Goal: Information Seeking & Learning: Learn about a topic

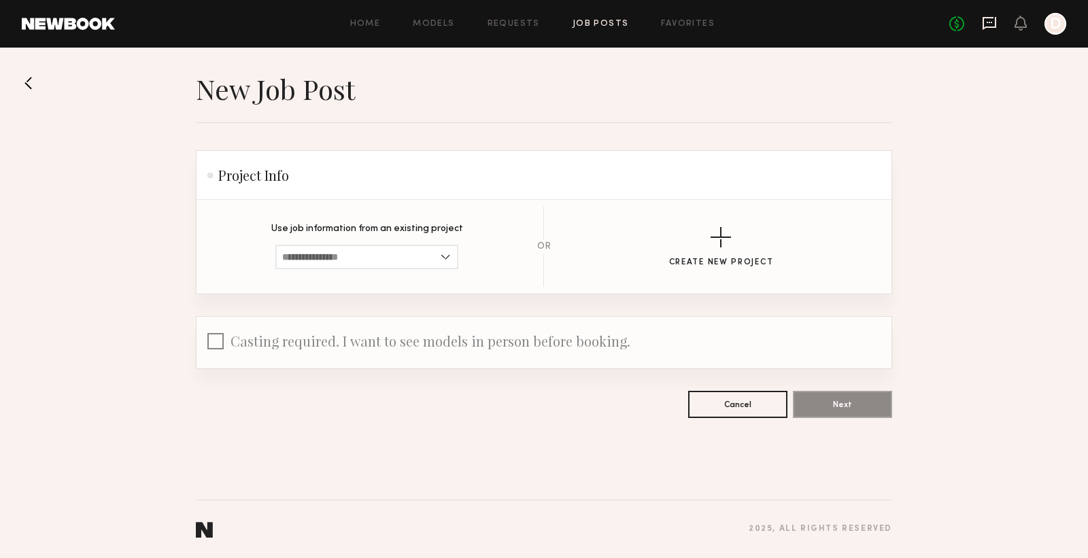
click at [991, 27] on icon at bounding box center [990, 23] width 14 height 13
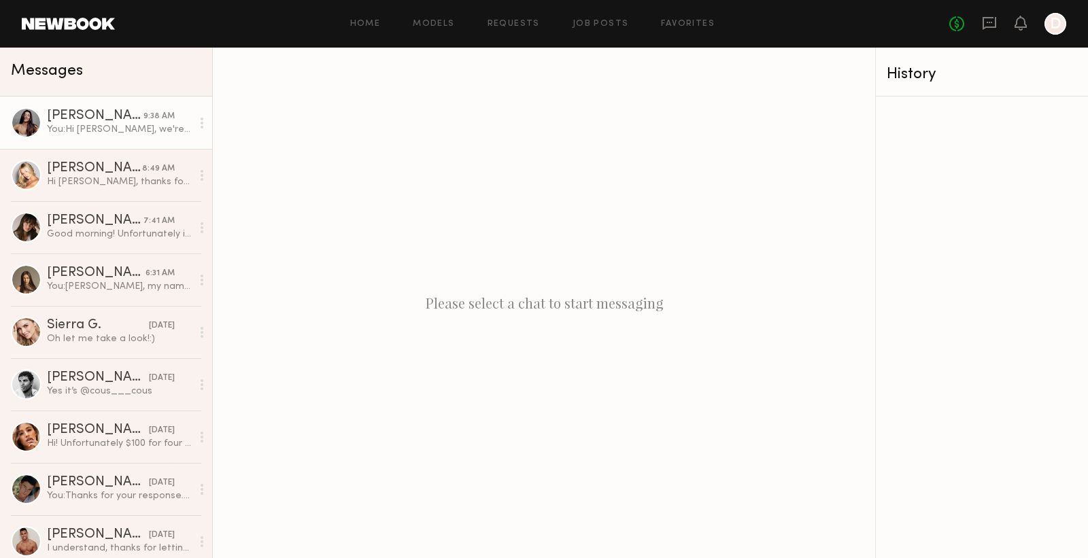
click at [124, 118] on div "Elke K." at bounding box center [95, 116] width 97 height 14
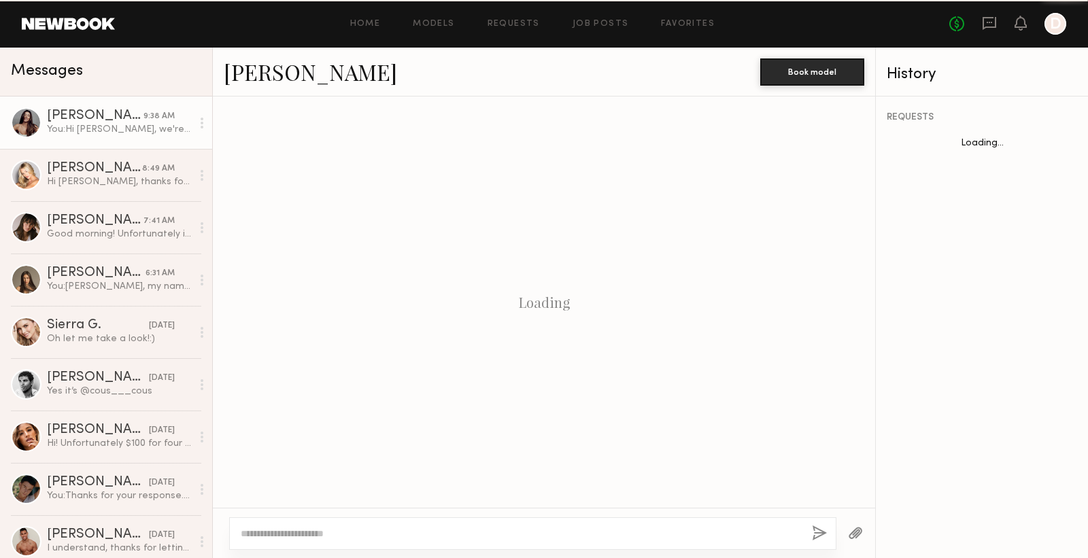
scroll to position [356, 0]
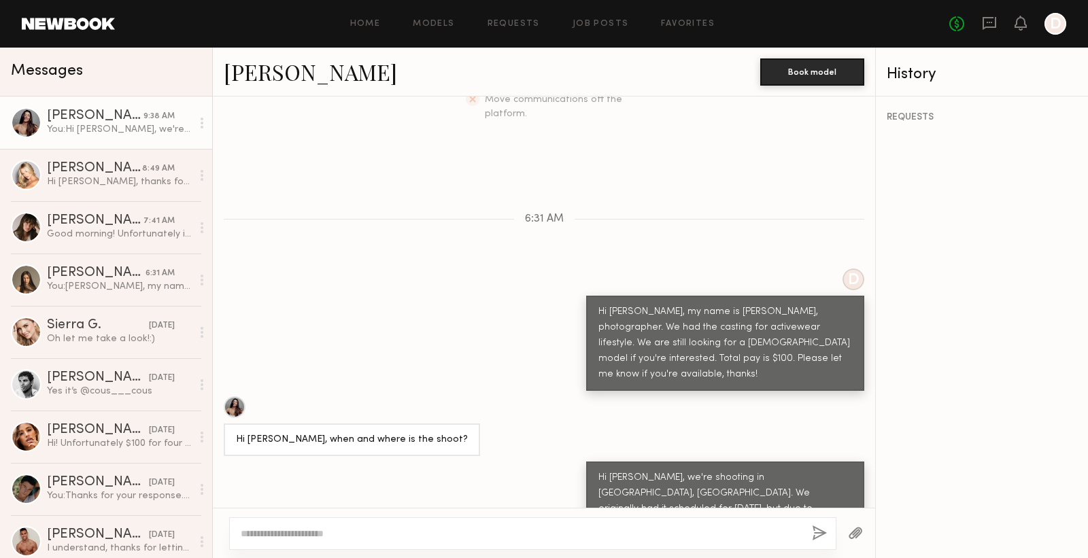
click at [534, 527] on textarea at bounding box center [521, 534] width 560 height 14
type textarea "**********"
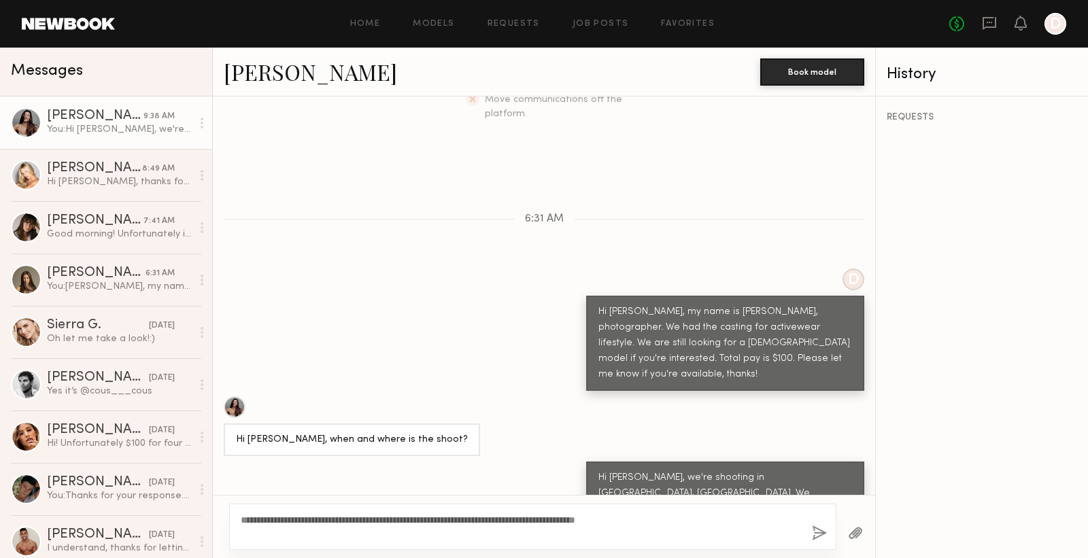
type textarea "**********"
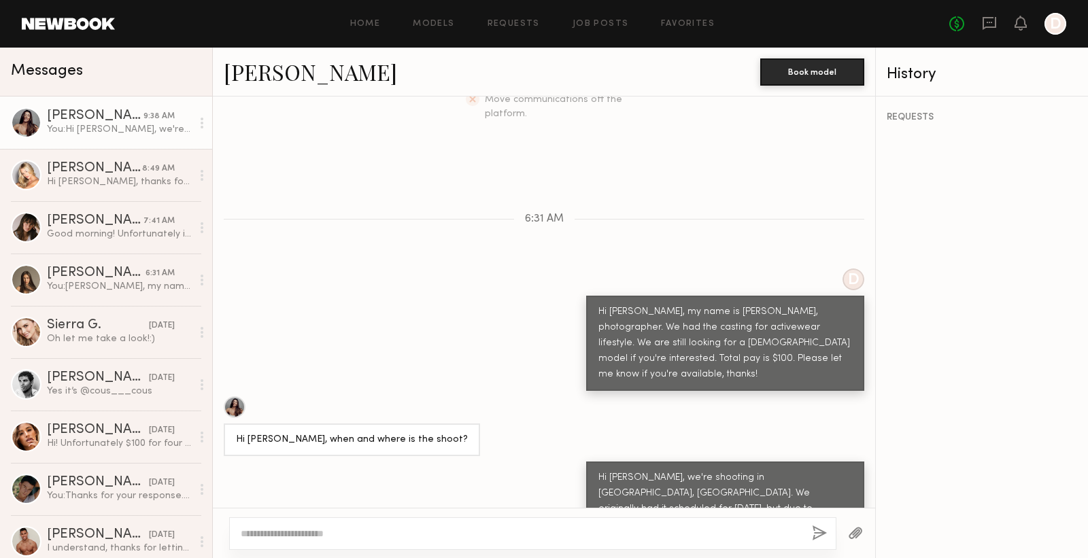
scroll to position [541, 0]
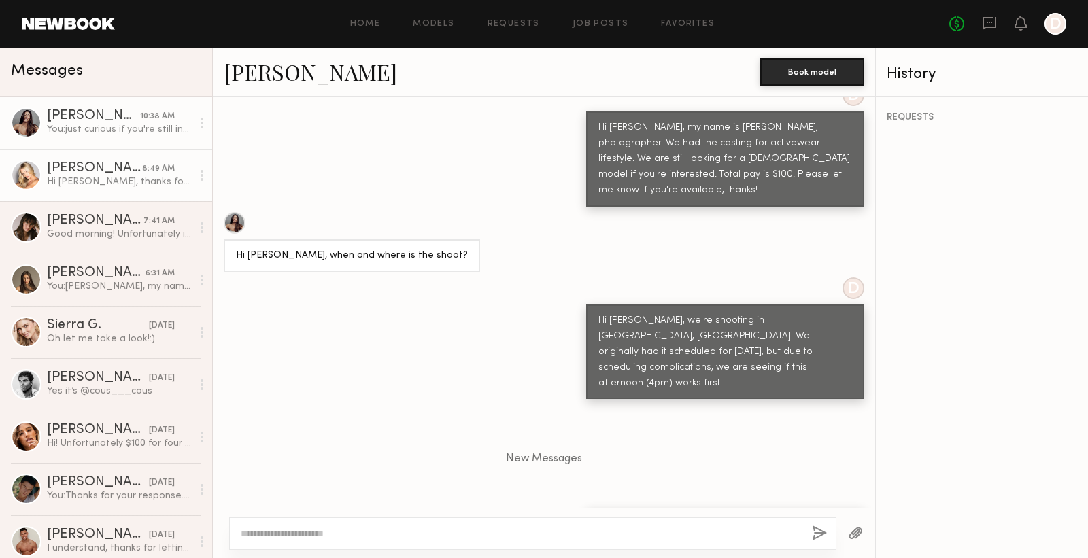
click at [122, 183] on div "Hi Jung, thanks for reaching out! Can you share a few more details about the sh…" at bounding box center [119, 181] width 145 height 13
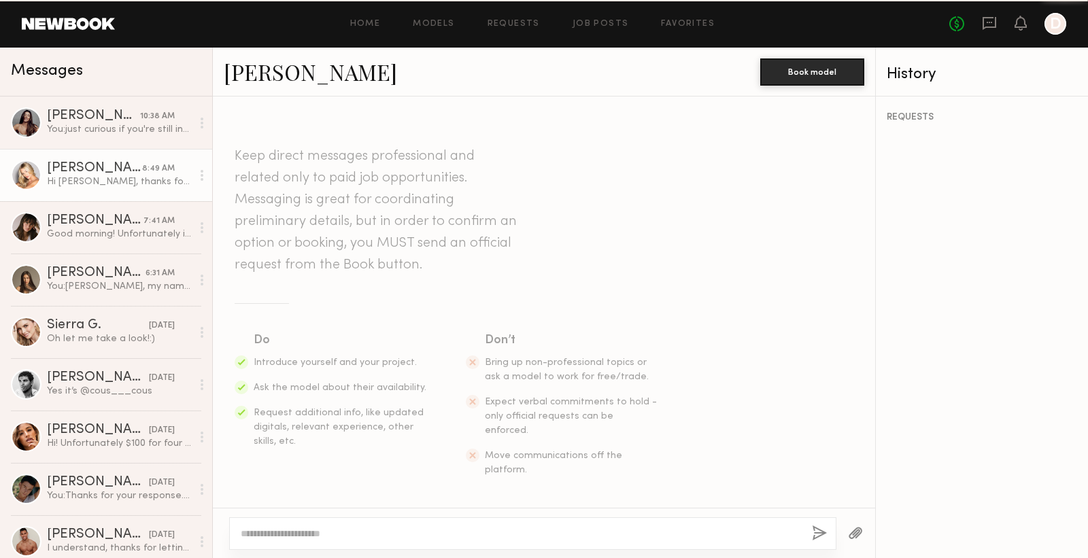
scroll to position [307, 0]
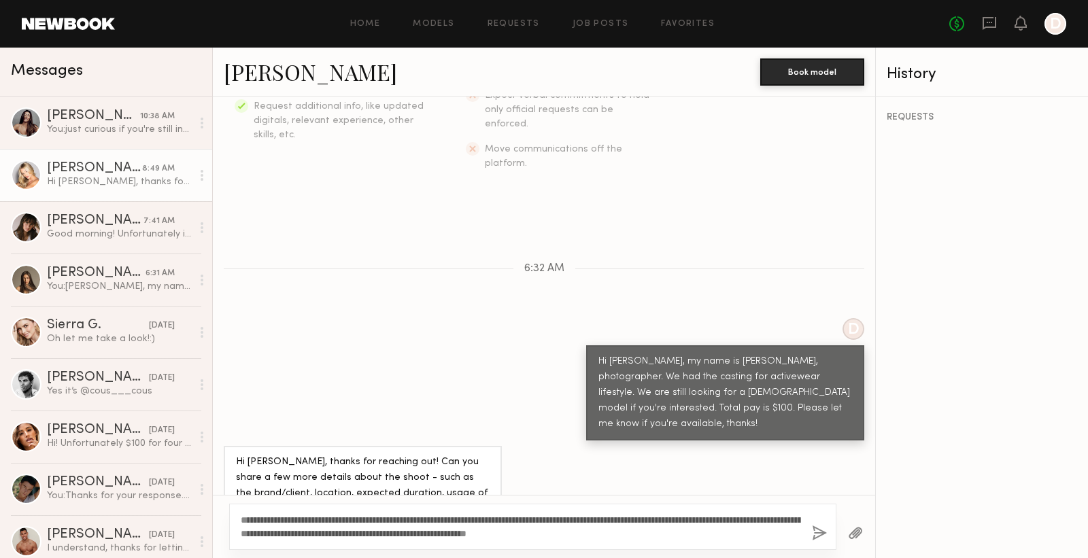
type textarea "**********"
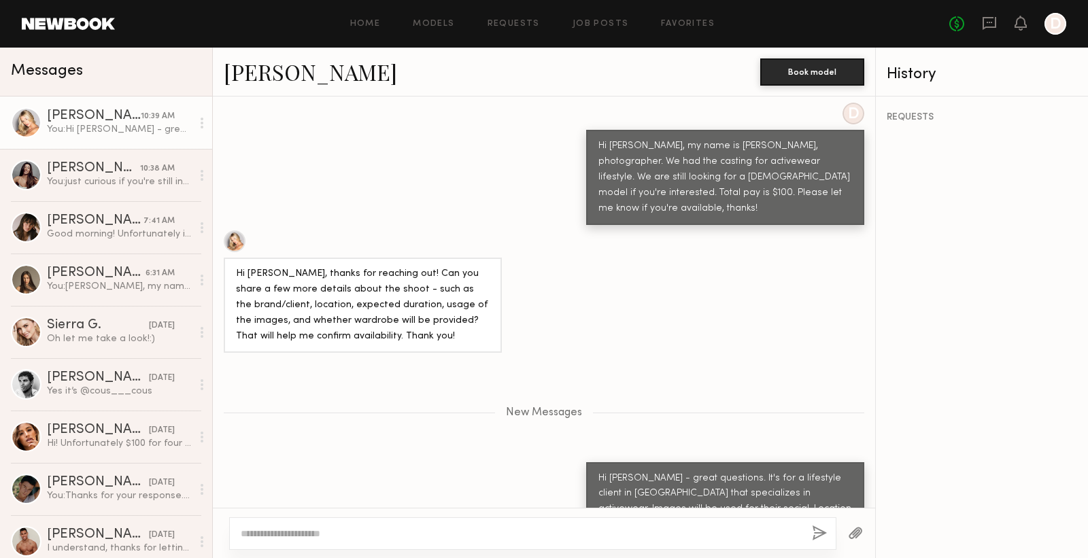
scroll to position [607, 0]
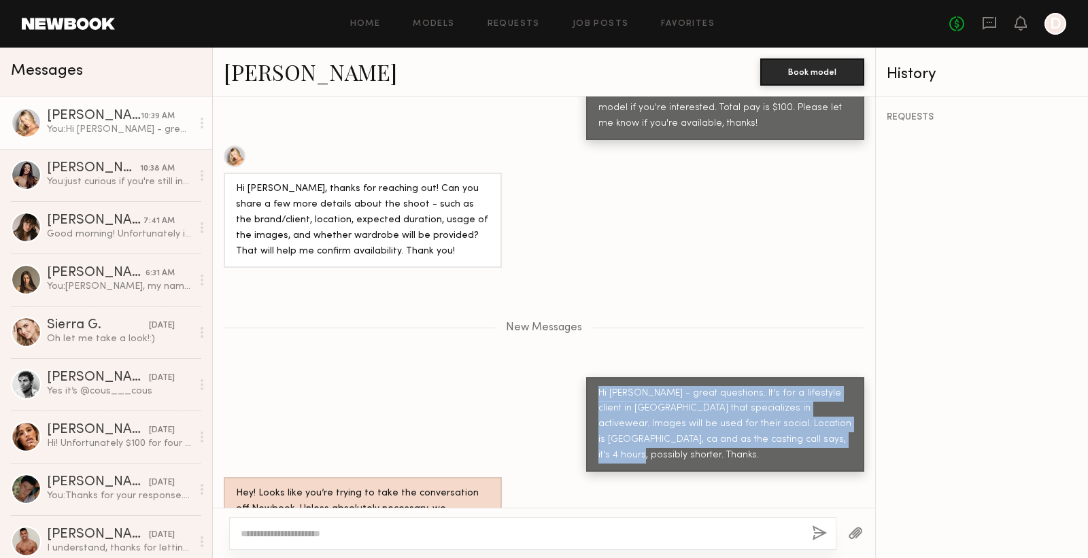
drag, startPoint x: 772, startPoint y: 391, endPoint x: 587, endPoint y: 343, distance: 191.6
click at [587, 377] on div "Hi Sam - great questions. It's for a lifestyle client in NYC that specializes i…" at bounding box center [725, 424] width 278 height 95
copy div "Hi Sam - great questions. It's for a lifestyle client in NYC that specializes i…"
click at [770, 391] on div "Hi Sam - great questions. It's for a lifestyle client in NYC that specializes i…" at bounding box center [725, 425] width 254 height 78
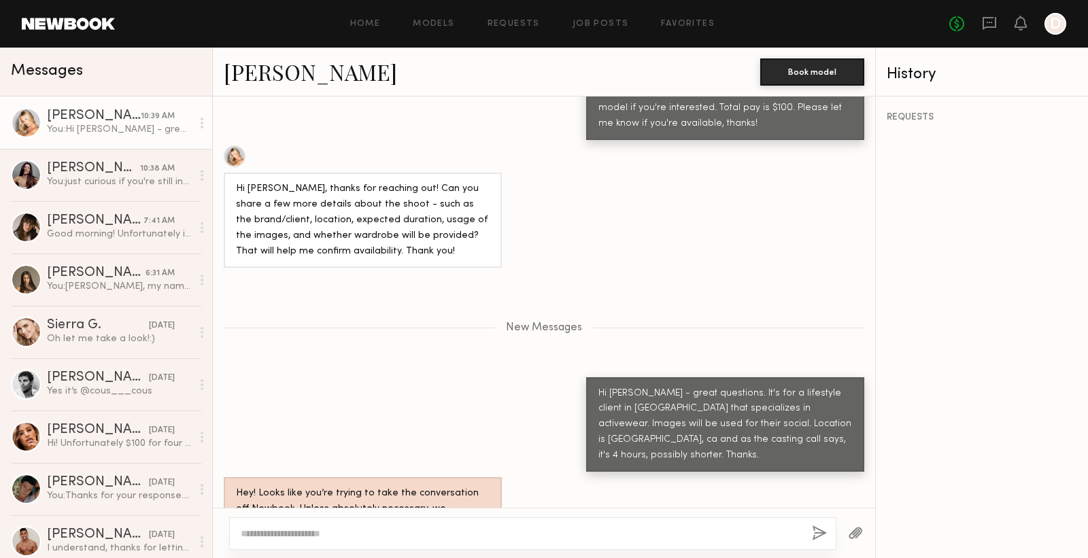
click at [349, 528] on textarea at bounding box center [521, 534] width 560 height 14
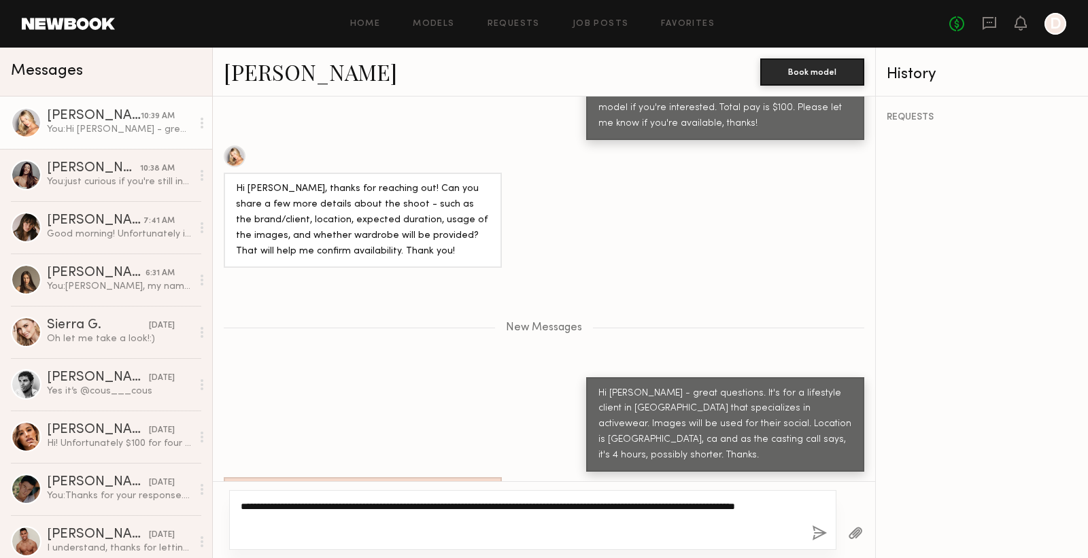
type textarea "**********"
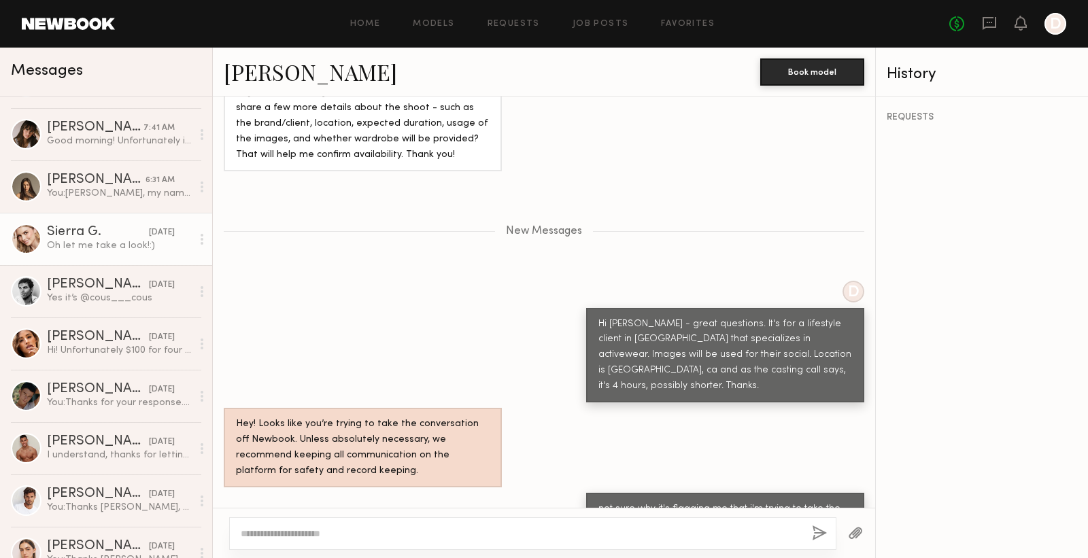
scroll to position [167, 0]
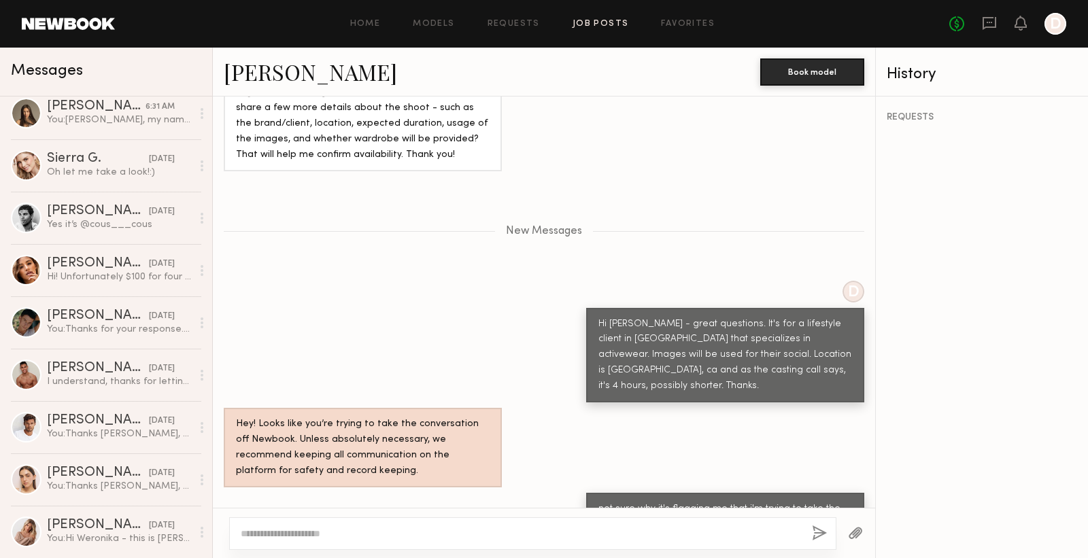
click at [601, 21] on link "Job Posts" at bounding box center [601, 24] width 56 height 9
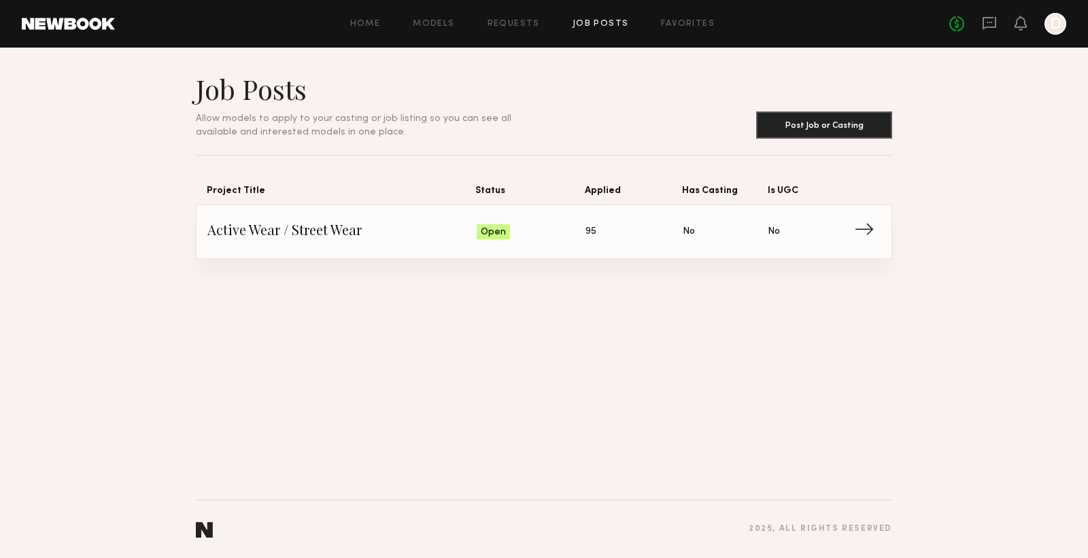
click at [871, 231] on span "→" at bounding box center [868, 232] width 28 height 20
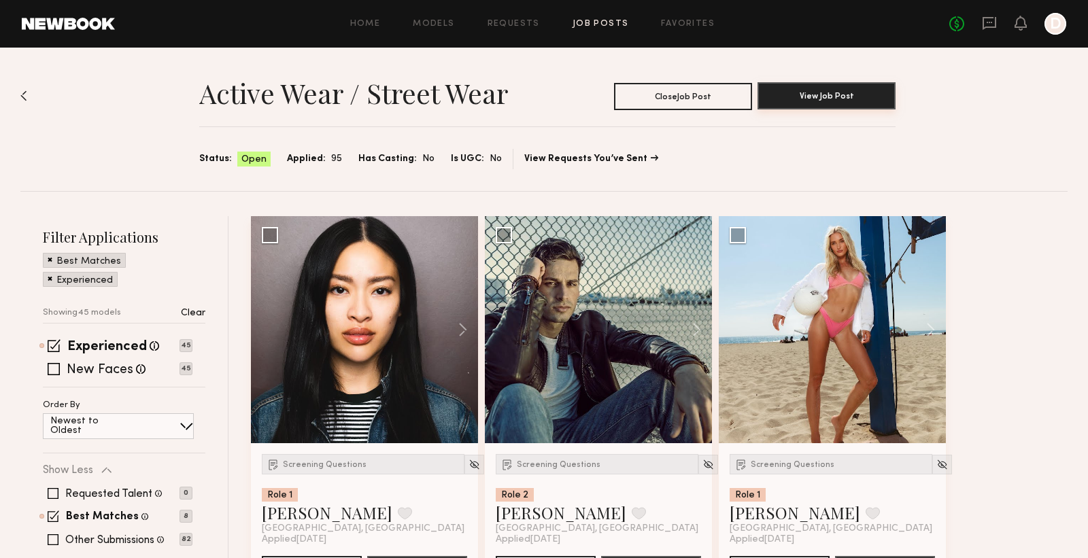
click at [849, 97] on button "View Job Post" at bounding box center [826, 95] width 138 height 27
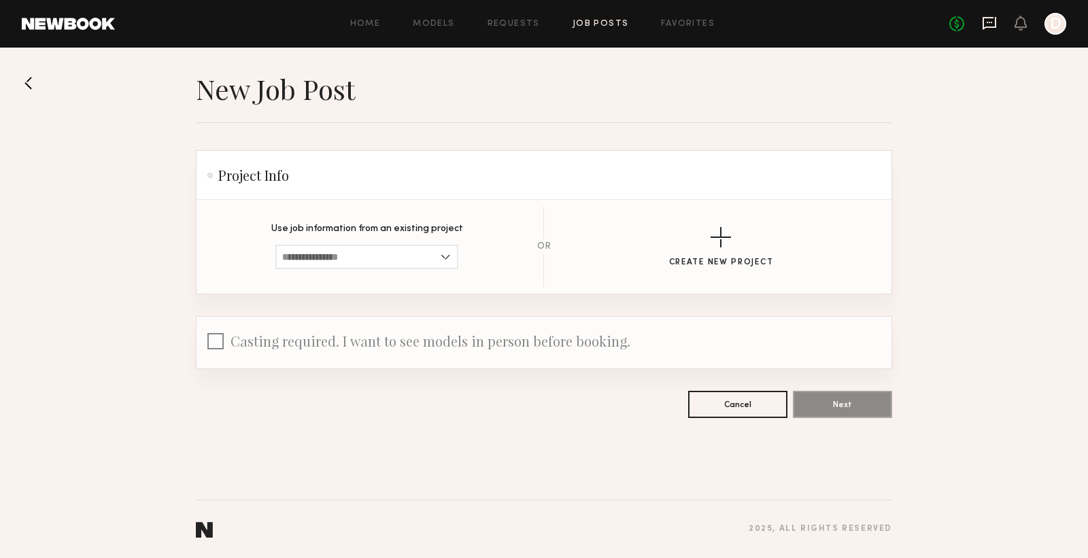
click at [987, 24] on icon at bounding box center [989, 23] width 15 height 15
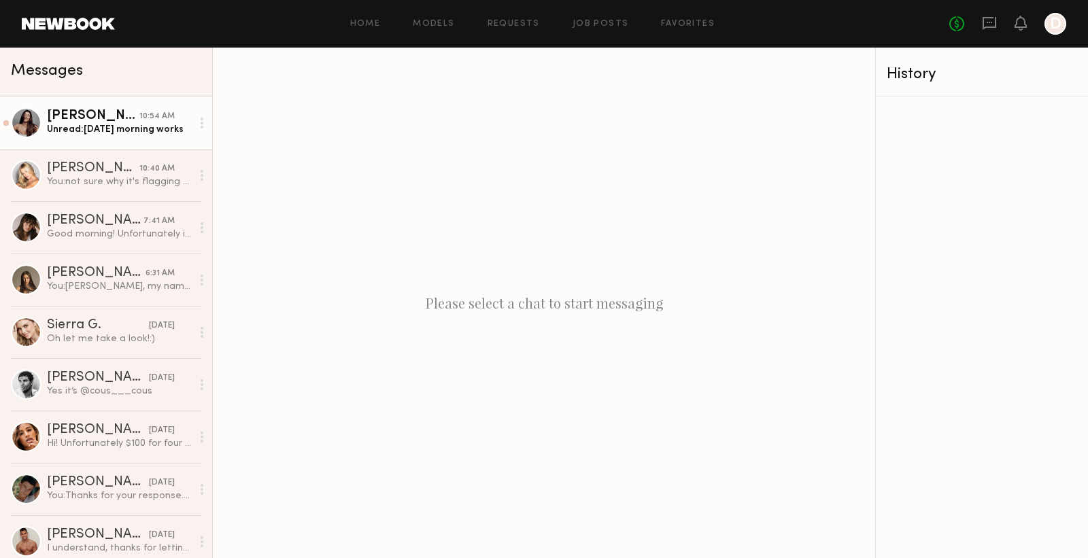
click at [91, 126] on div "Unread: [DATE] morning works" at bounding box center [119, 129] width 145 height 13
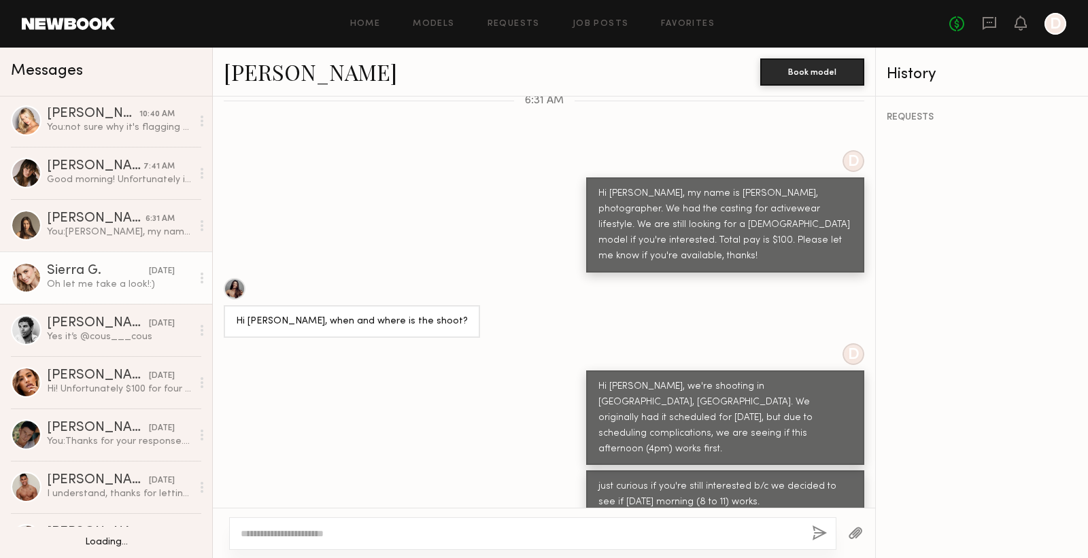
scroll to position [105, 0]
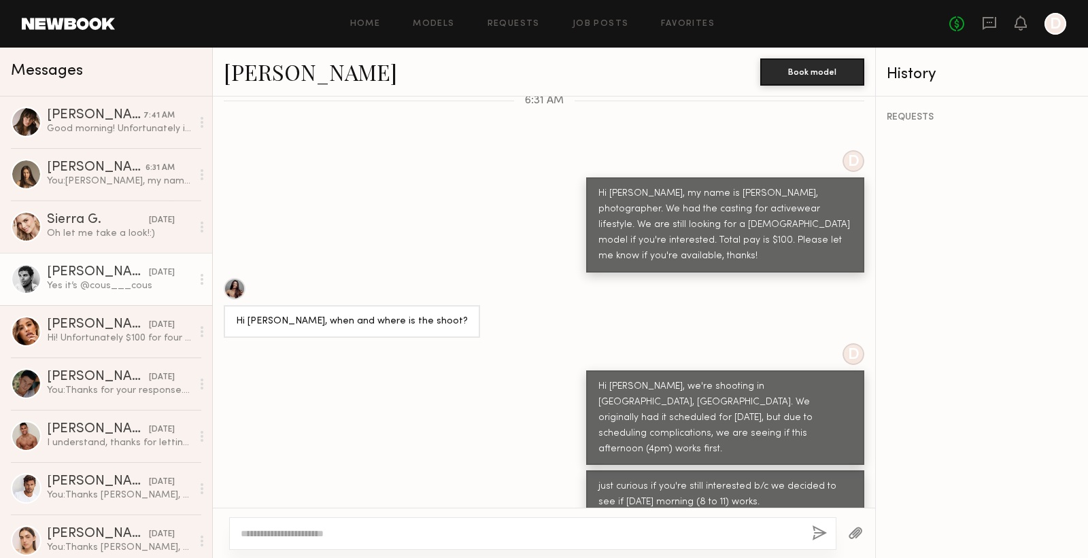
click at [92, 273] on div "[PERSON_NAME]" at bounding box center [98, 273] width 102 height 14
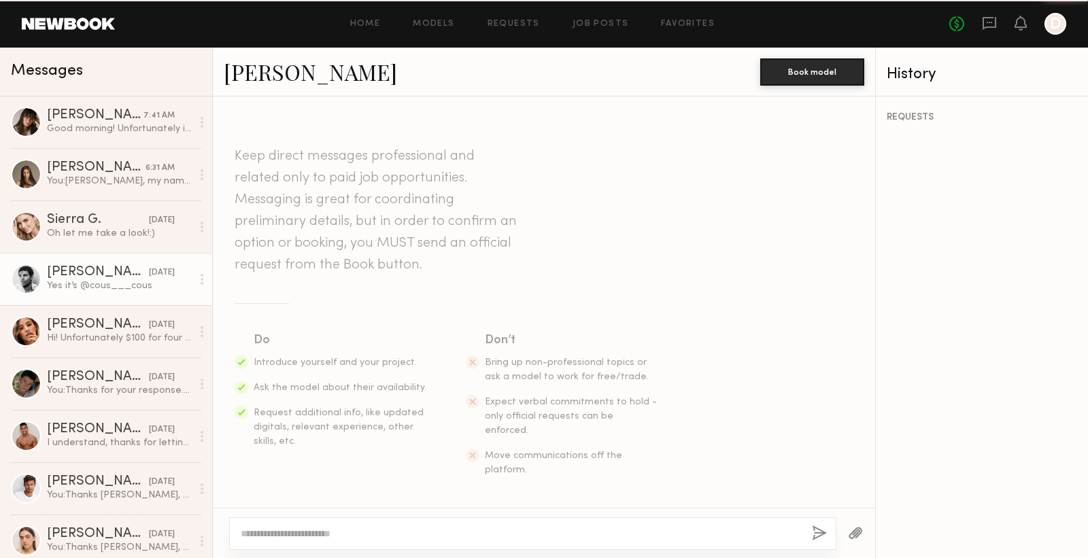
scroll to position [1352, 0]
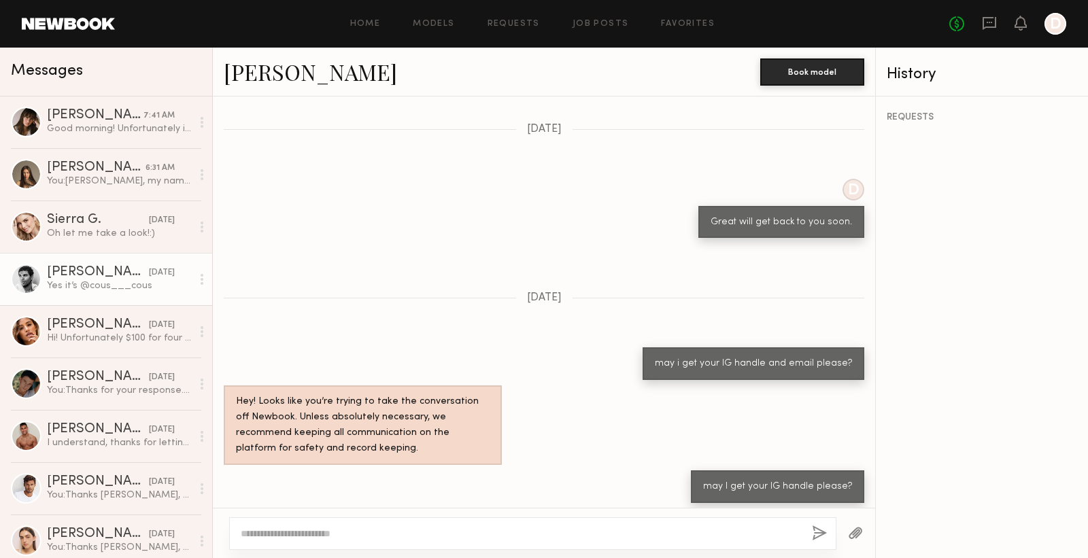
click at [292, 69] on link "[PERSON_NAME]" at bounding box center [310, 71] width 173 height 29
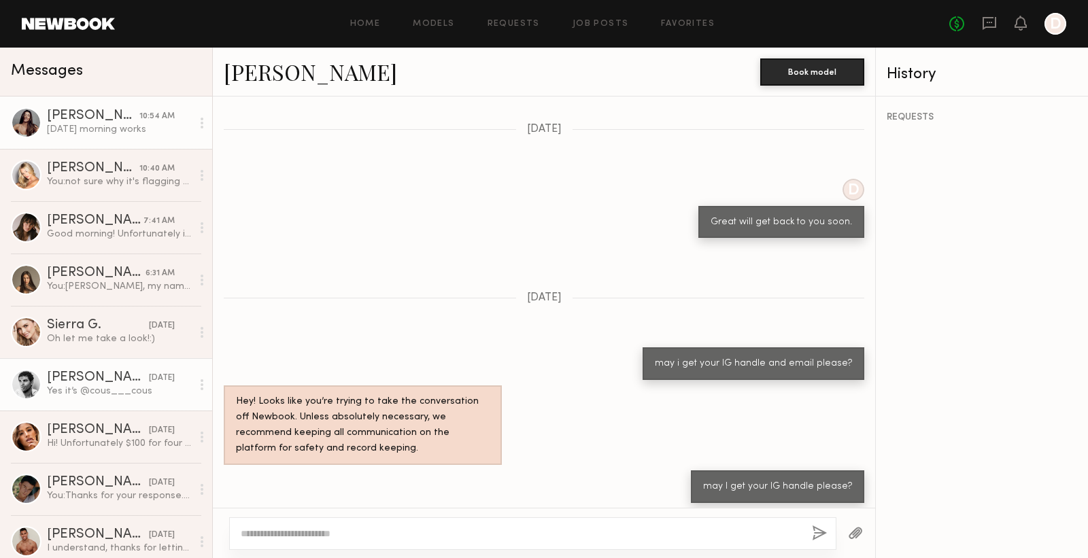
click at [69, 113] on div "[PERSON_NAME]" at bounding box center [93, 116] width 92 height 14
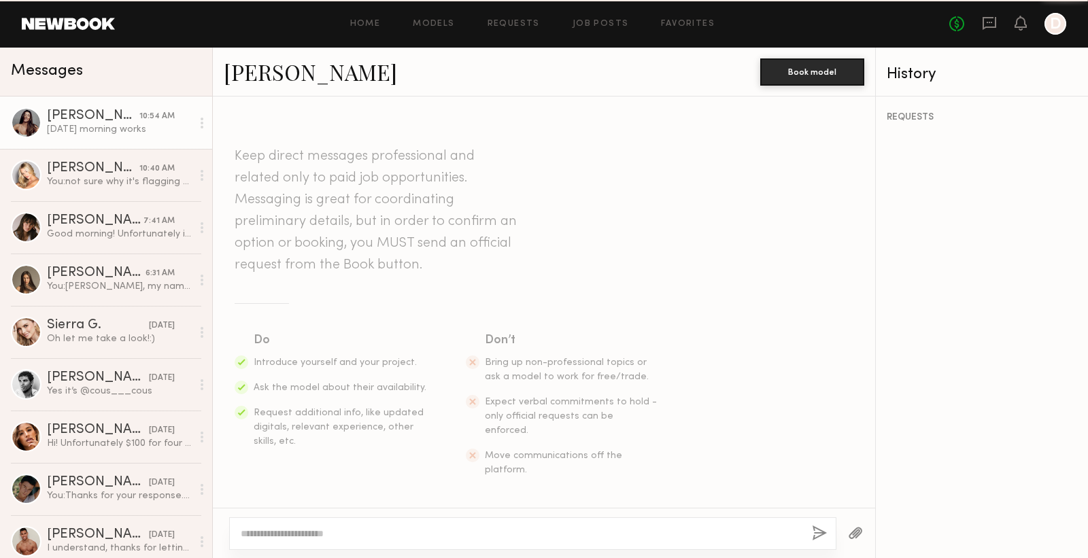
scroll to position [475, 0]
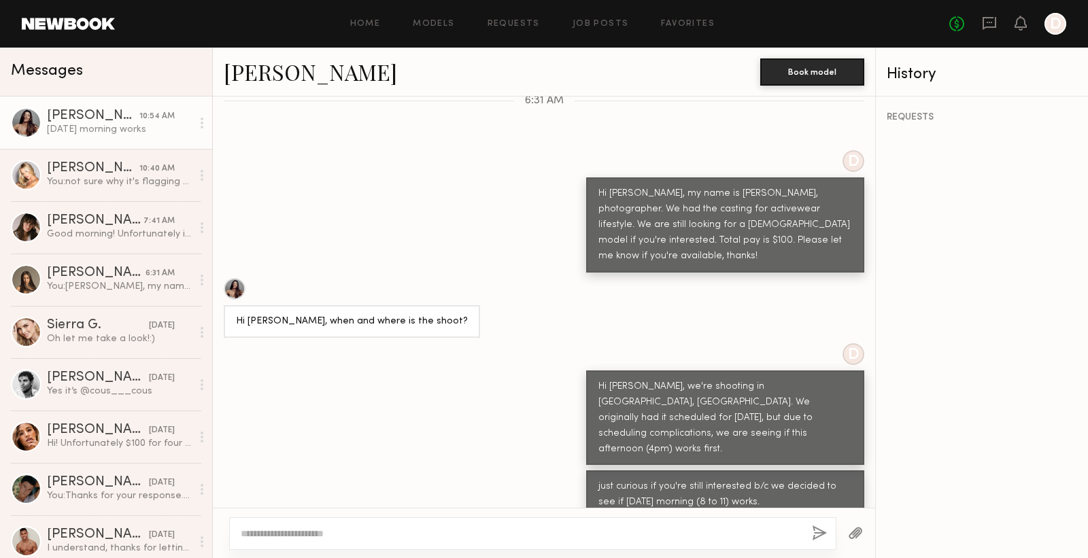
click at [258, 76] on link "[PERSON_NAME]" at bounding box center [310, 71] width 173 height 29
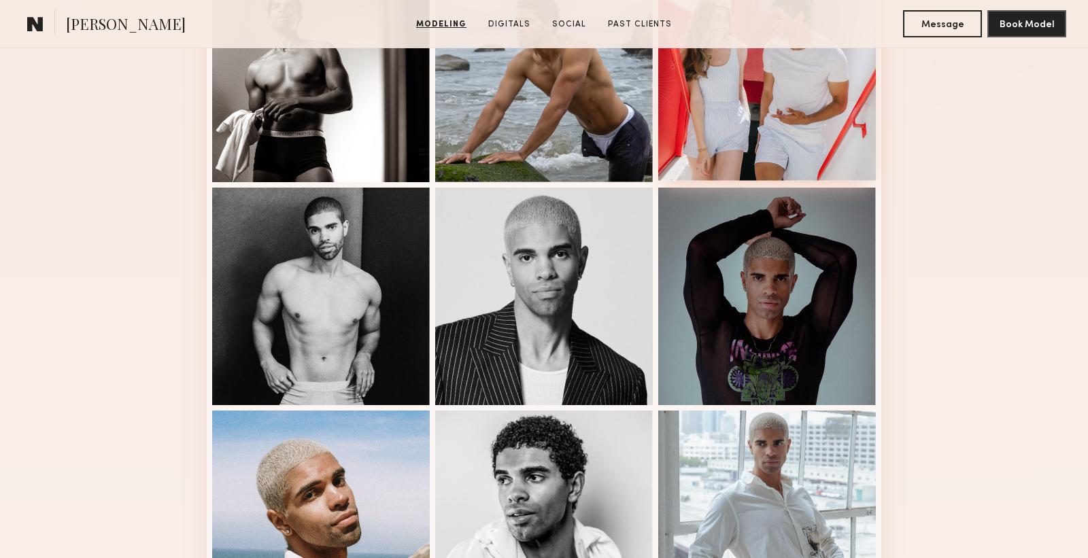
scroll to position [472, 0]
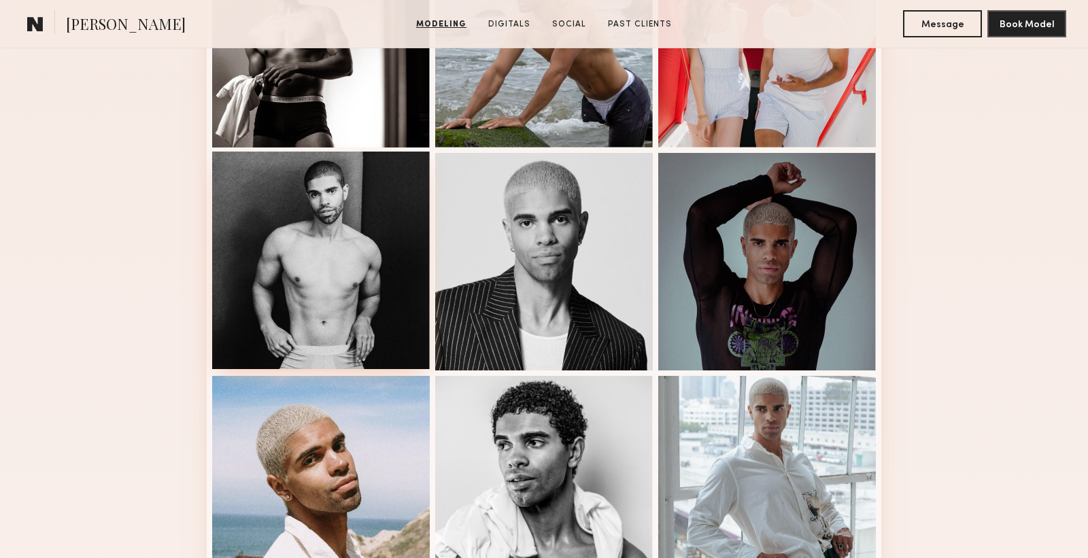
click at [326, 188] on div at bounding box center [321, 261] width 218 height 218
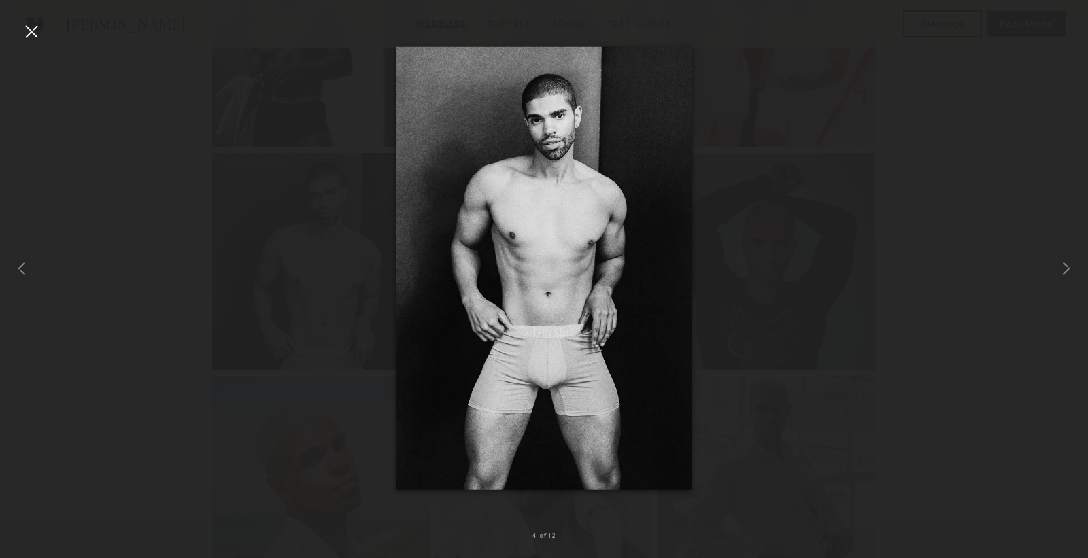
click at [905, 229] on div at bounding box center [544, 268] width 1088 height 493
drag, startPoint x: 800, startPoint y: 301, endPoint x: 352, endPoint y: 158, distance: 469.6
click at [800, 301] on div at bounding box center [544, 268] width 1088 height 493
click at [27, 30] on div at bounding box center [31, 31] width 22 height 22
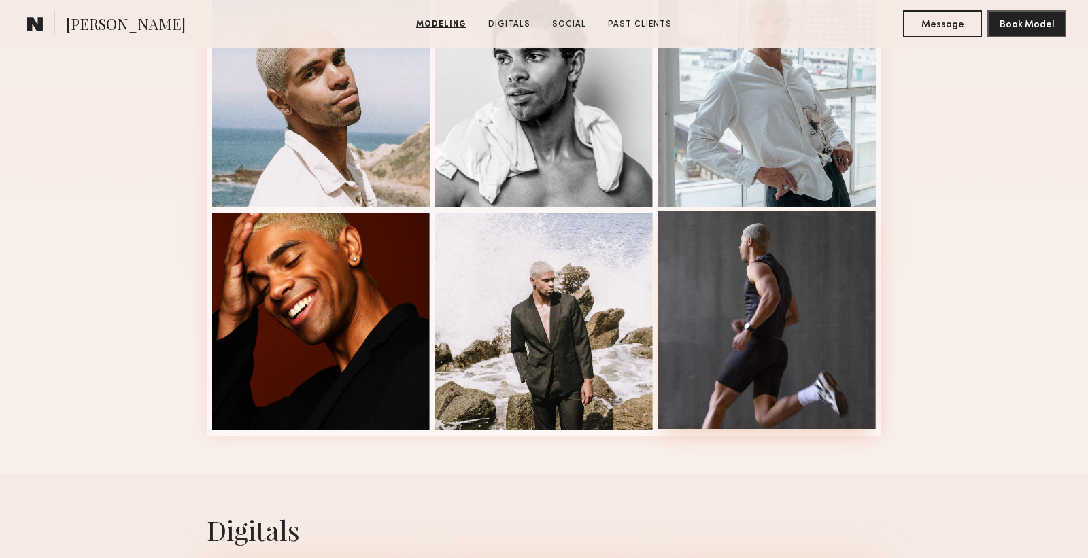
scroll to position [878, 0]
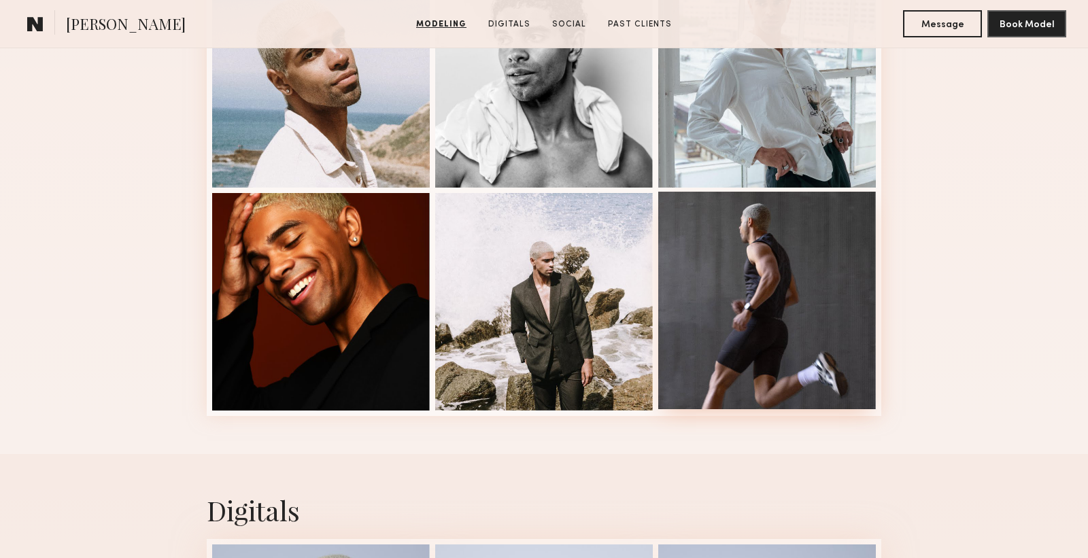
click at [735, 224] on div at bounding box center [767, 301] width 218 height 218
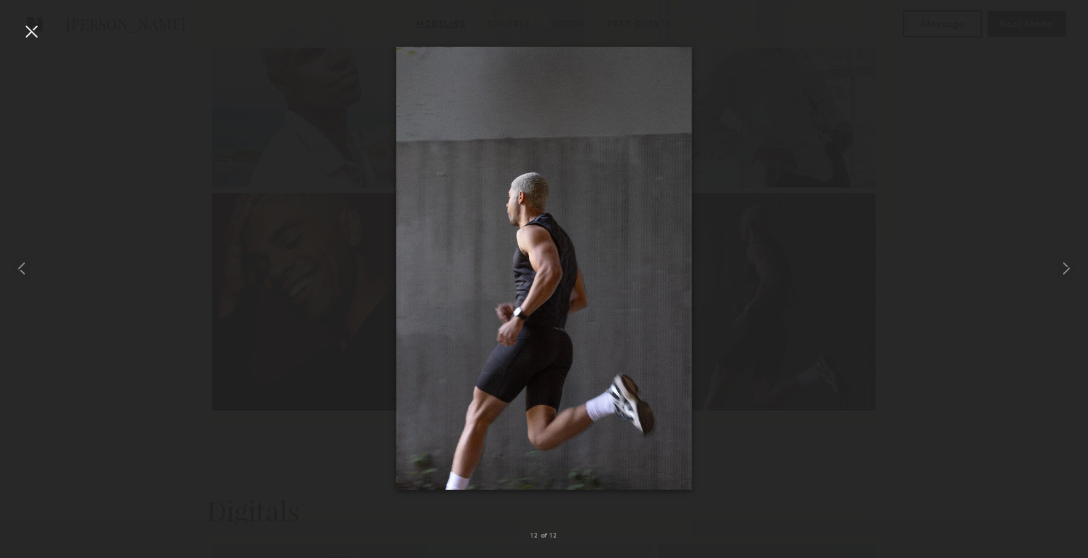
click at [821, 167] on div at bounding box center [544, 268] width 1088 height 493
click at [991, 151] on div at bounding box center [544, 268] width 1088 height 493
click at [38, 27] on div at bounding box center [31, 31] width 22 height 22
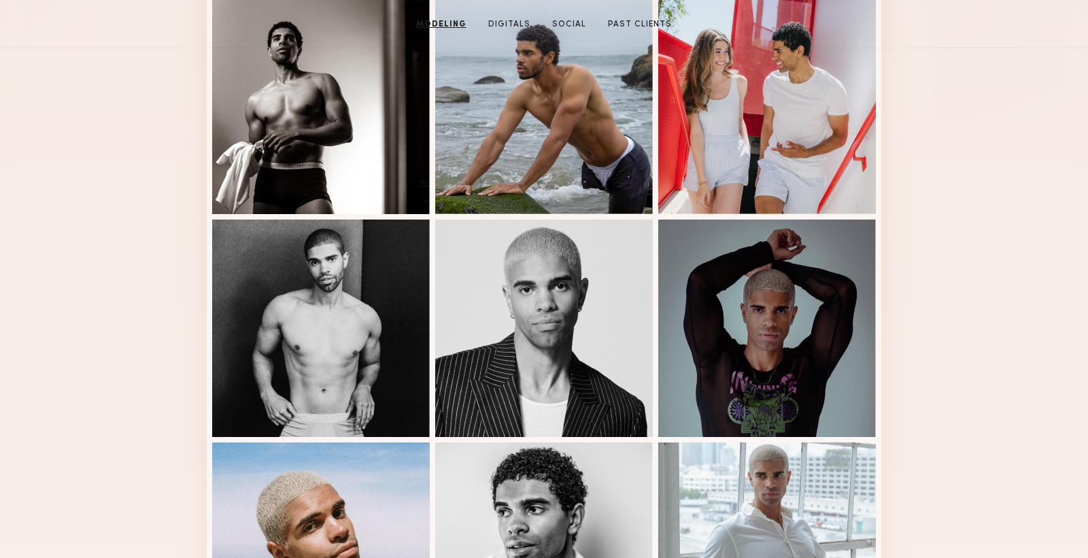
scroll to position [243, 0]
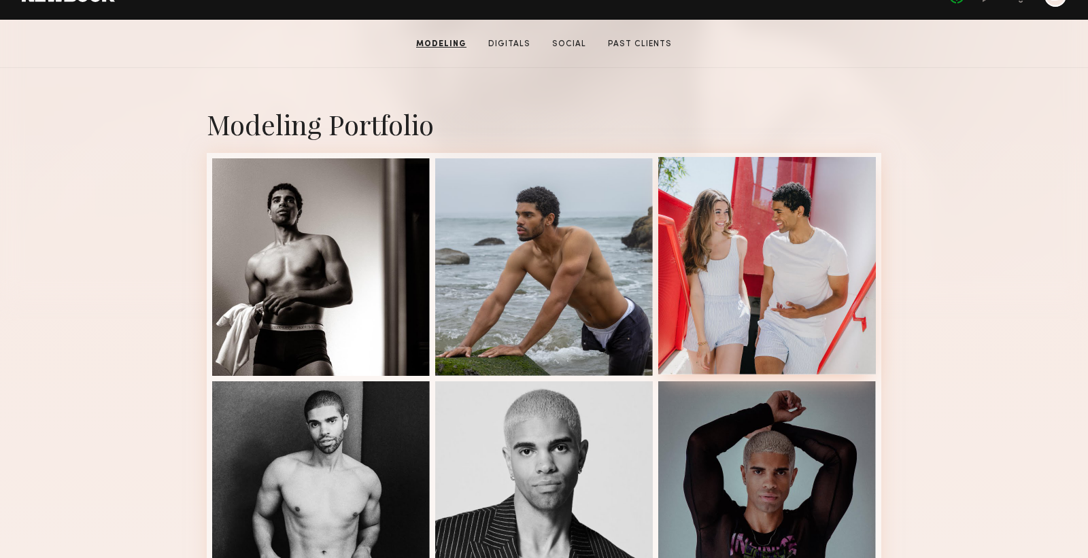
click at [785, 227] on div at bounding box center [767, 266] width 218 height 218
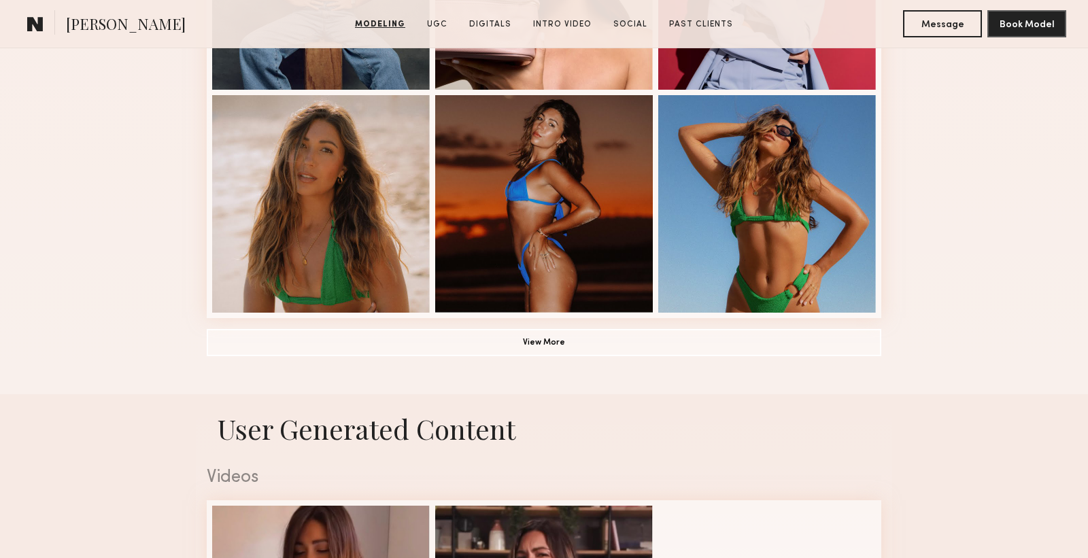
scroll to position [1043, 0]
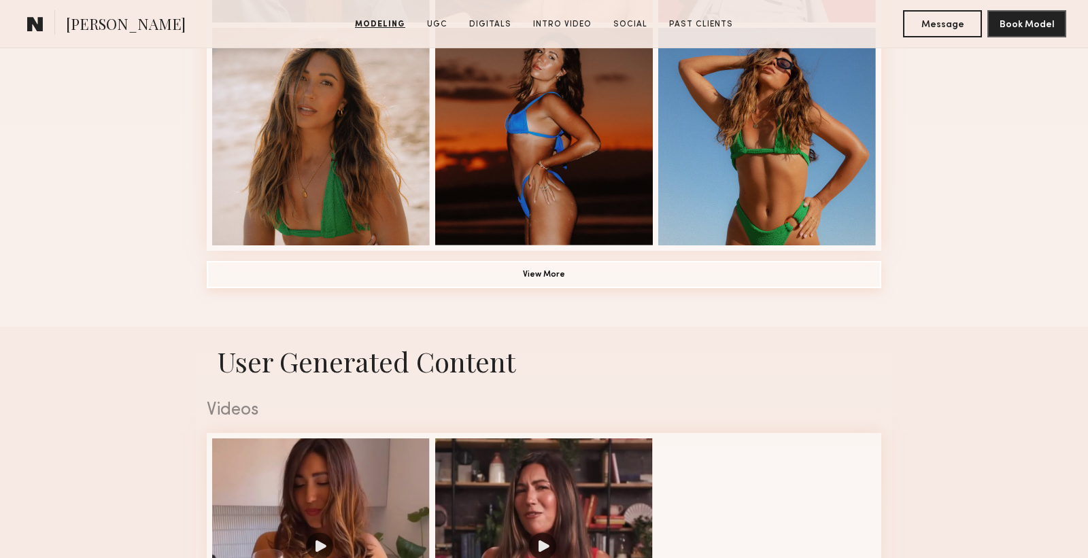
click at [607, 271] on button "View More" at bounding box center [544, 274] width 674 height 27
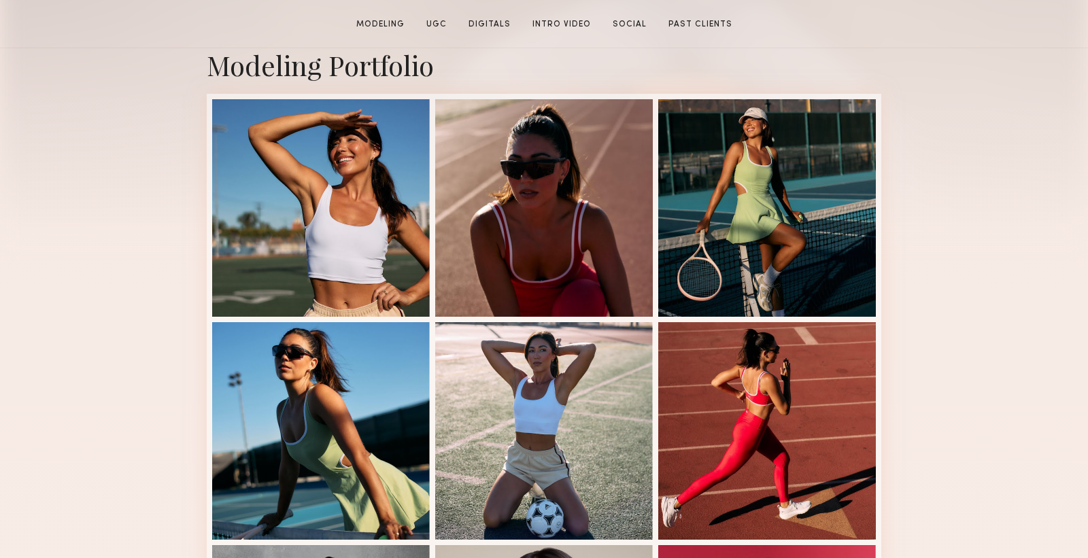
scroll to position [368, 0]
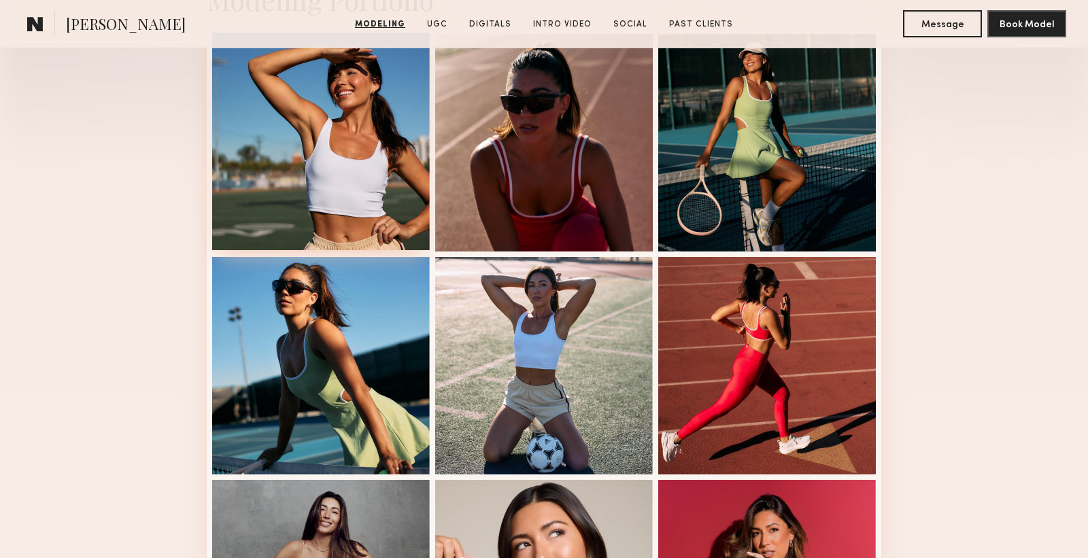
click at [307, 128] on div at bounding box center [321, 142] width 218 height 218
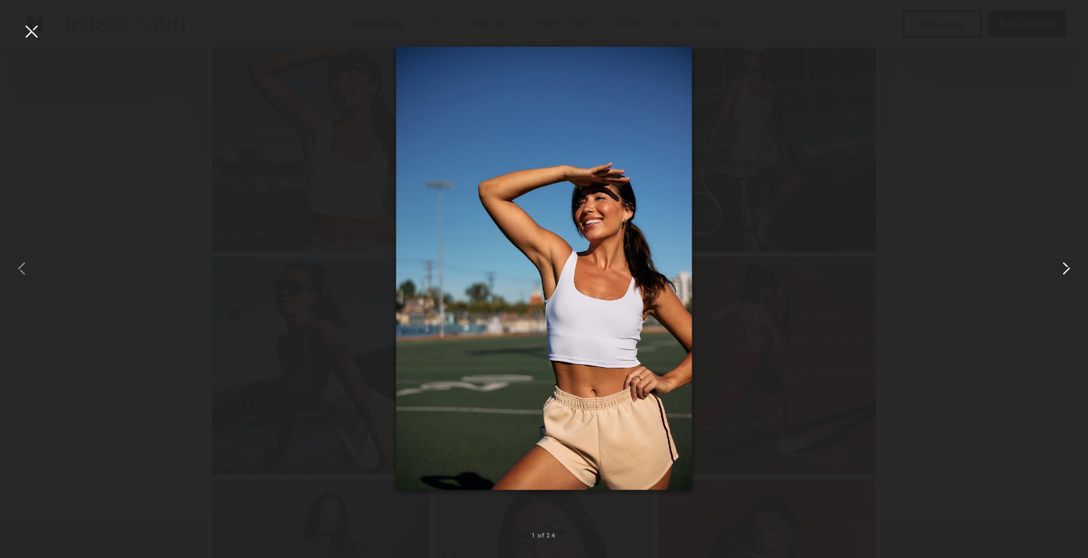
click at [1065, 270] on common-icon at bounding box center [1066, 269] width 22 height 22
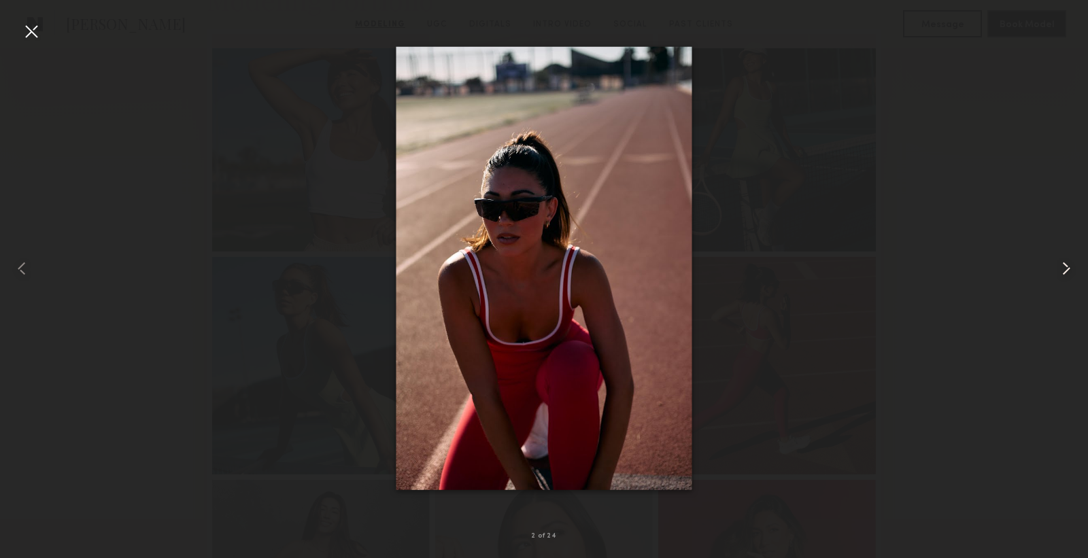
click at [1065, 270] on common-icon at bounding box center [1066, 269] width 22 height 22
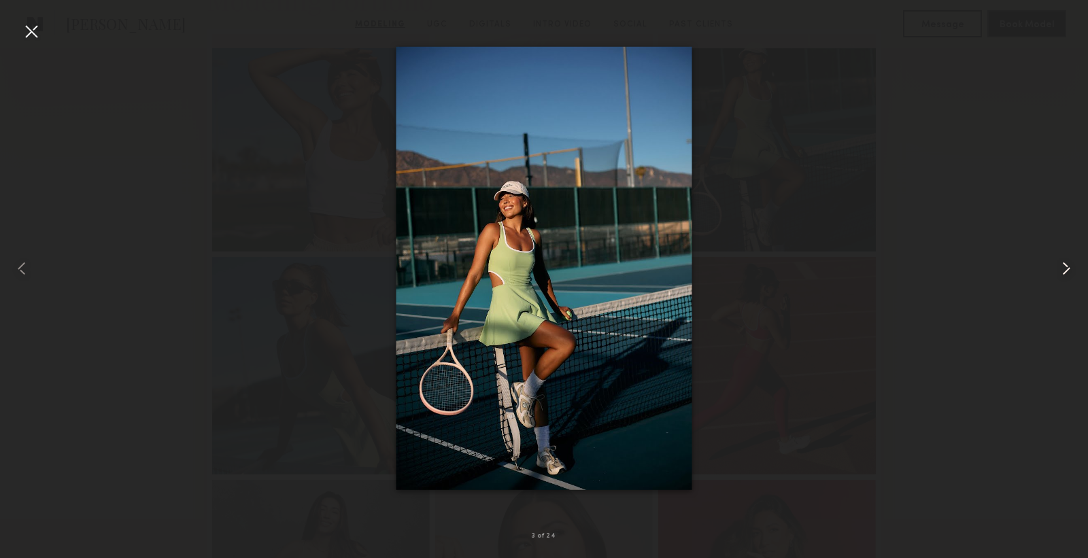
click at [1065, 270] on common-icon at bounding box center [1066, 269] width 22 height 22
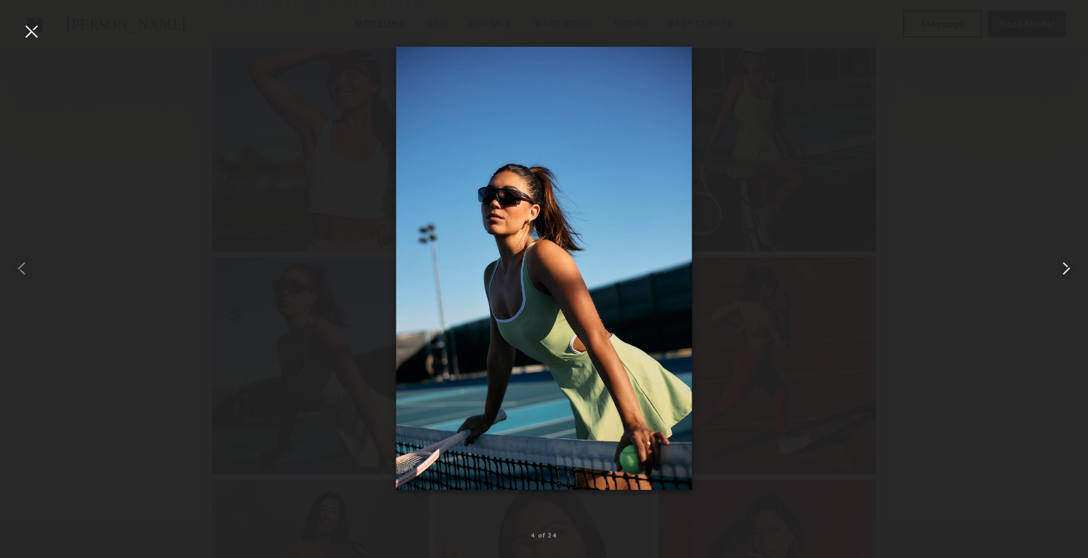
click at [1065, 270] on common-icon at bounding box center [1066, 269] width 22 height 22
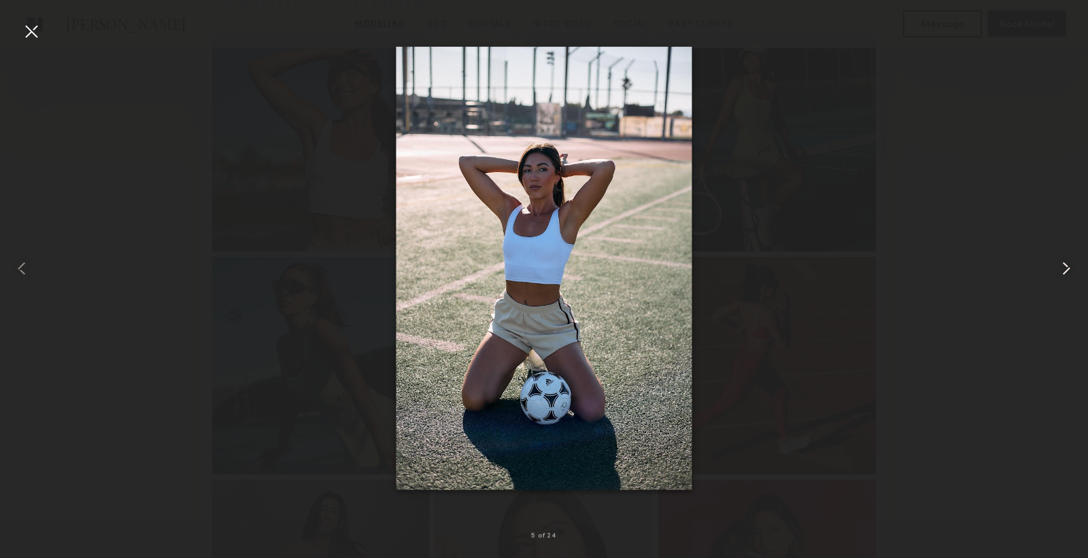
click at [1065, 270] on common-icon at bounding box center [1066, 269] width 22 height 22
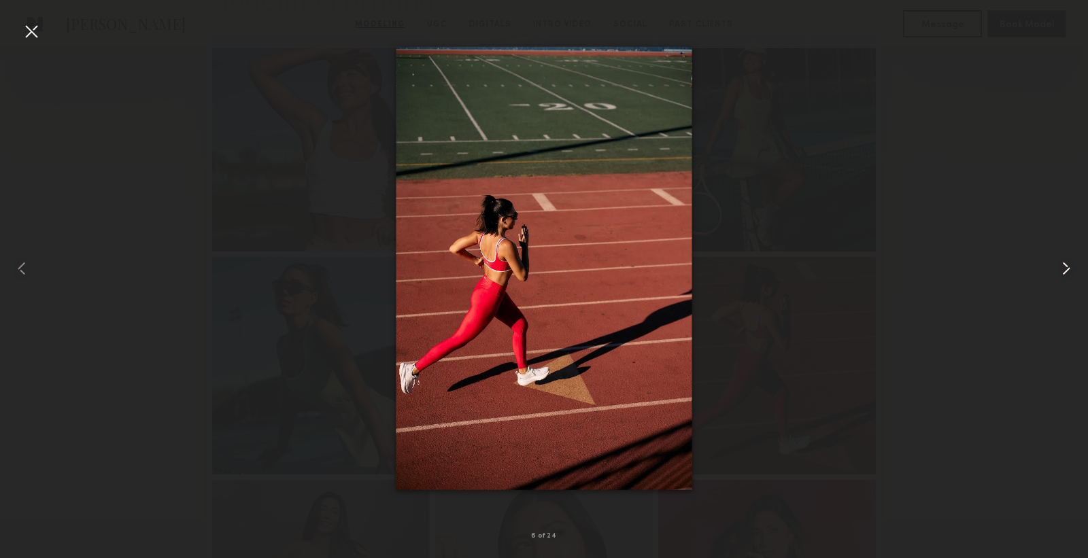
click at [1065, 270] on common-icon at bounding box center [1066, 269] width 22 height 22
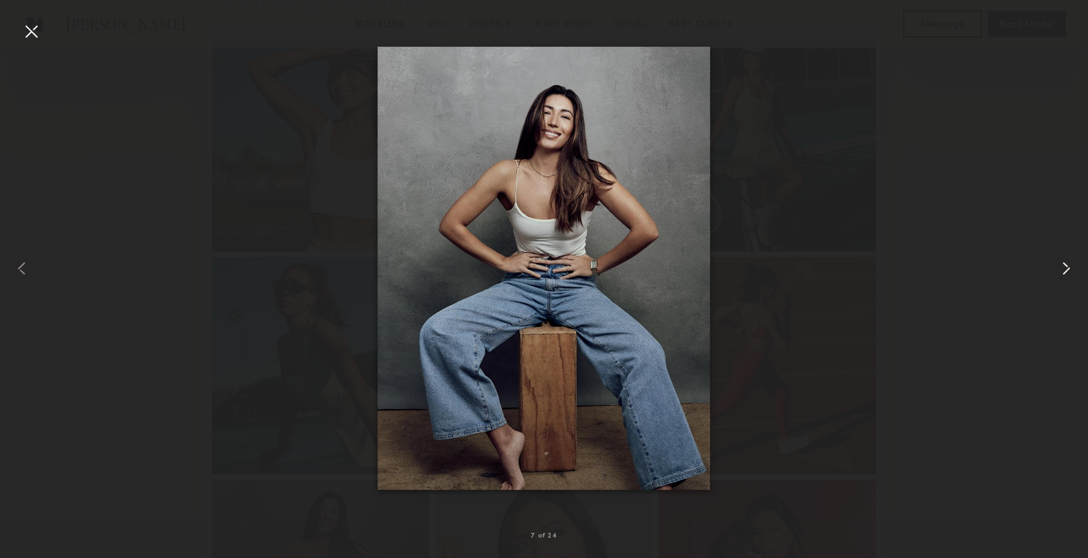
click at [1065, 270] on common-icon at bounding box center [1066, 269] width 22 height 22
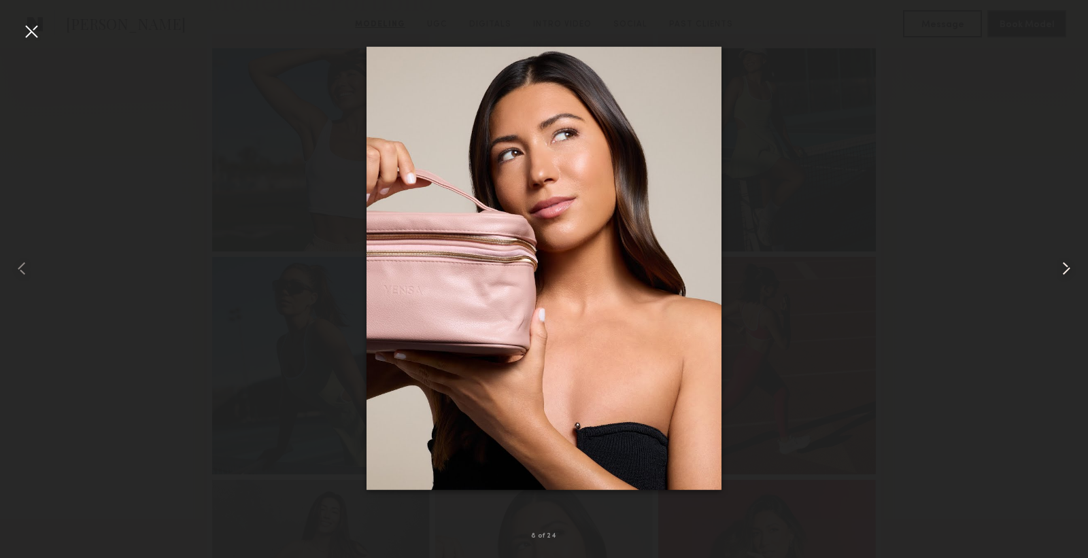
click at [1065, 270] on common-icon at bounding box center [1066, 269] width 22 height 22
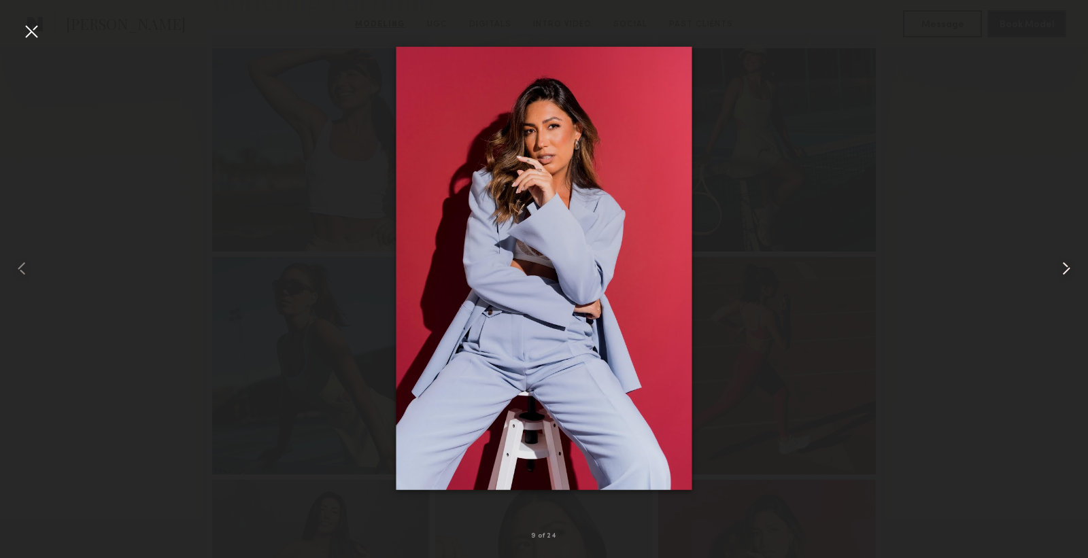
click at [1065, 270] on common-icon at bounding box center [1066, 269] width 22 height 22
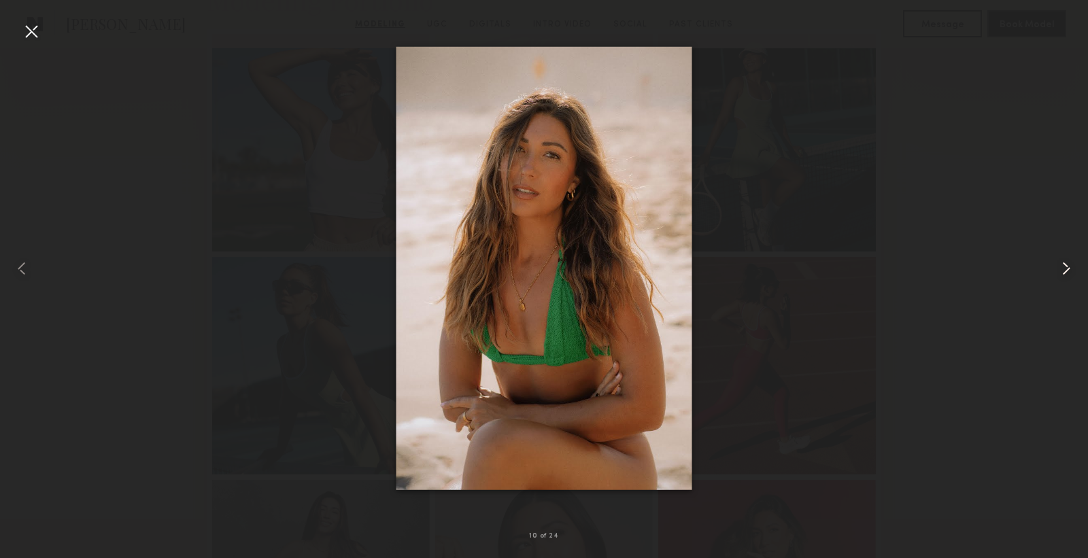
click at [1065, 270] on common-icon at bounding box center [1066, 269] width 22 height 22
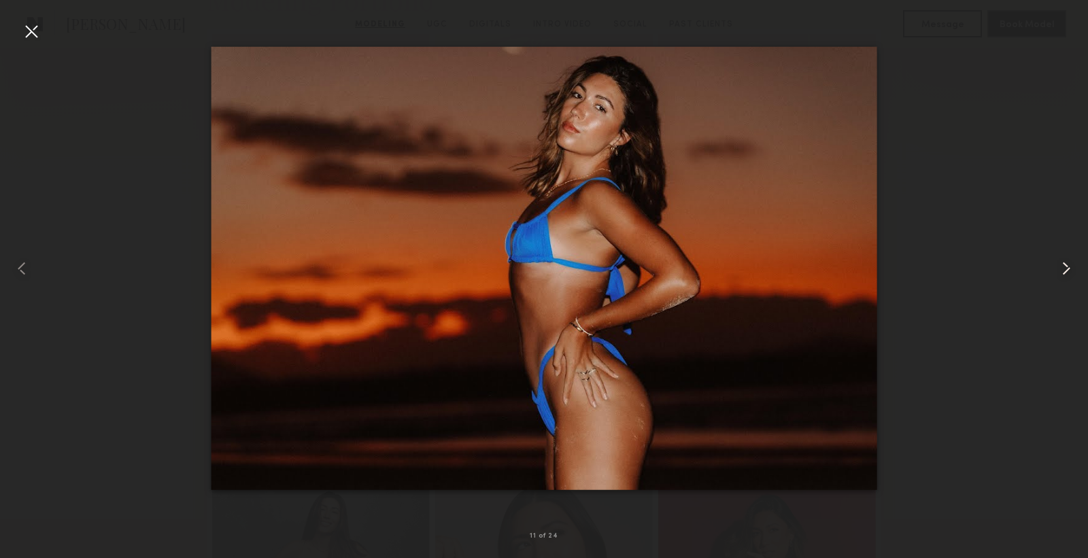
click at [1063, 263] on common-icon at bounding box center [1066, 269] width 22 height 22
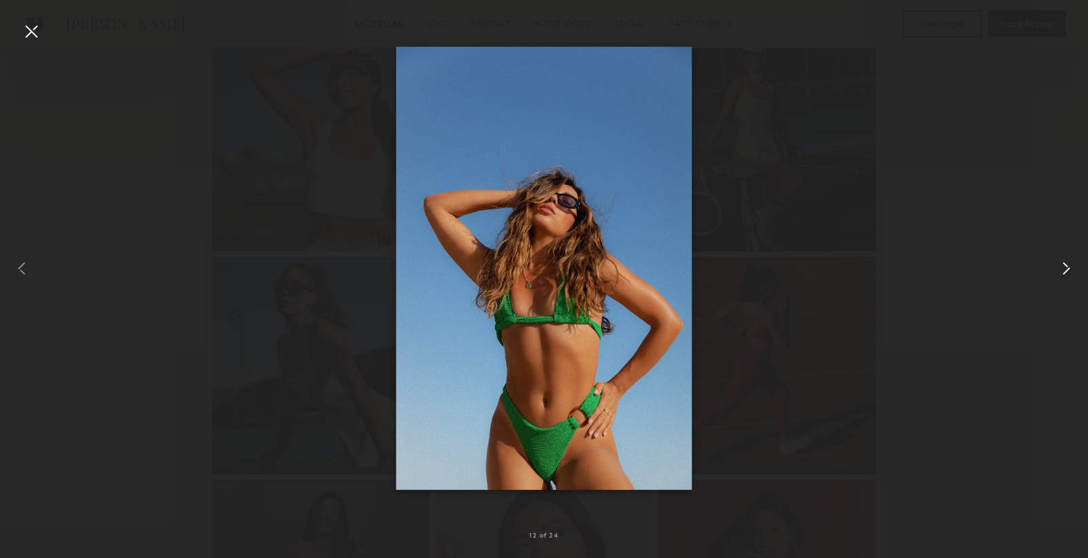
click at [1063, 263] on common-icon at bounding box center [1066, 269] width 22 height 22
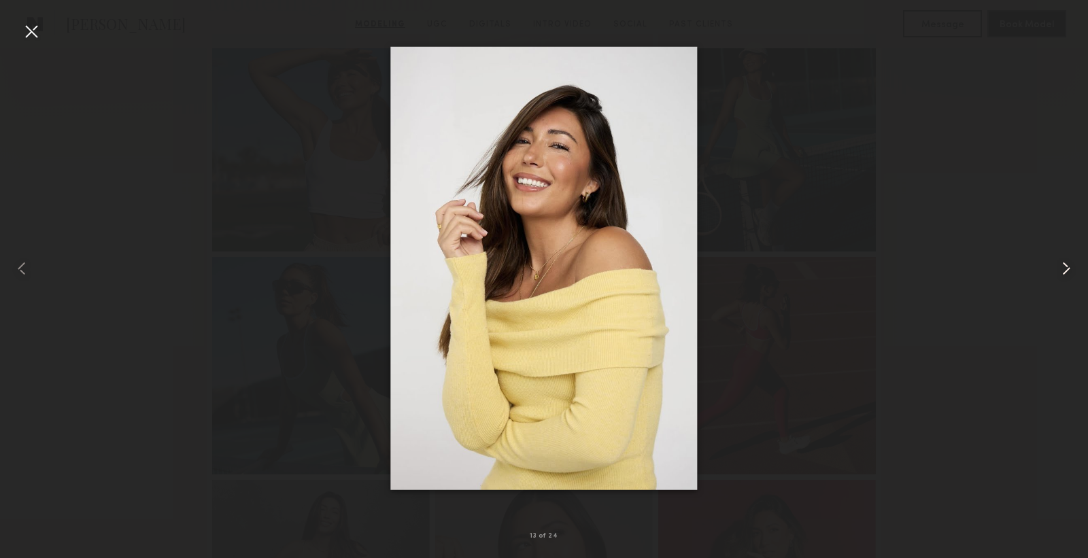
click at [1063, 263] on common-icon at bounding box center [1066, 269] width 22 height 22
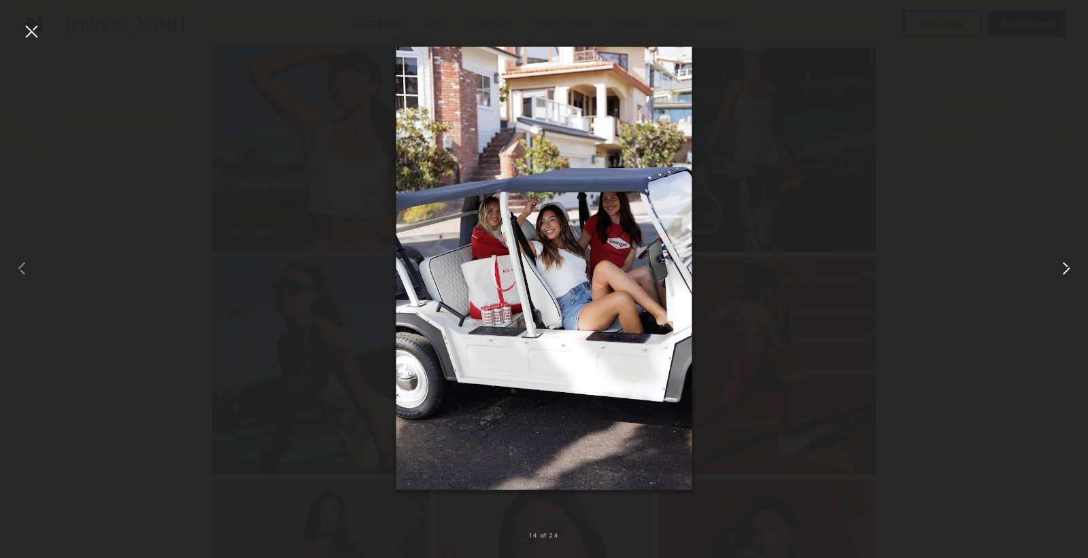
click at [1063, 263] on common-icon at bounding box center [1066, 269] width 22 height 22
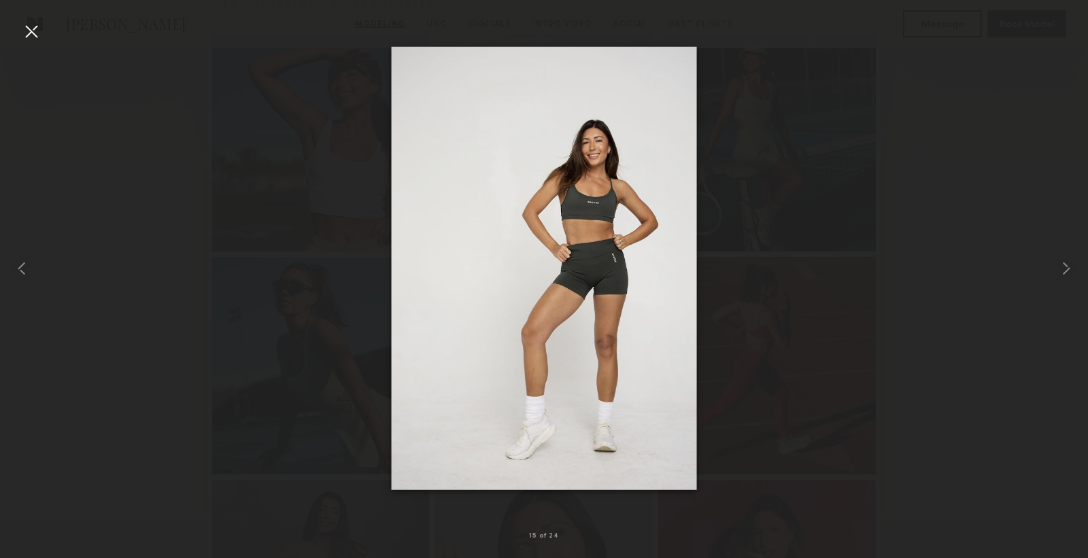
click at [842, 203] on div at bounding box center [544, 268] width 1088 height 493
click at [966, 238] on div at bounding box center [544, 268] width 1088 height 493
drag, startPoint x: 980, startPoint y: 193, endPoint x: 966, endPoint y: 193, distance: 15.0
click at [980, 193] on div at bounding box center [544, 268] width 1088 height 493
click at [24, 32] on div at bounding box center [31, 31] width 22 height 22
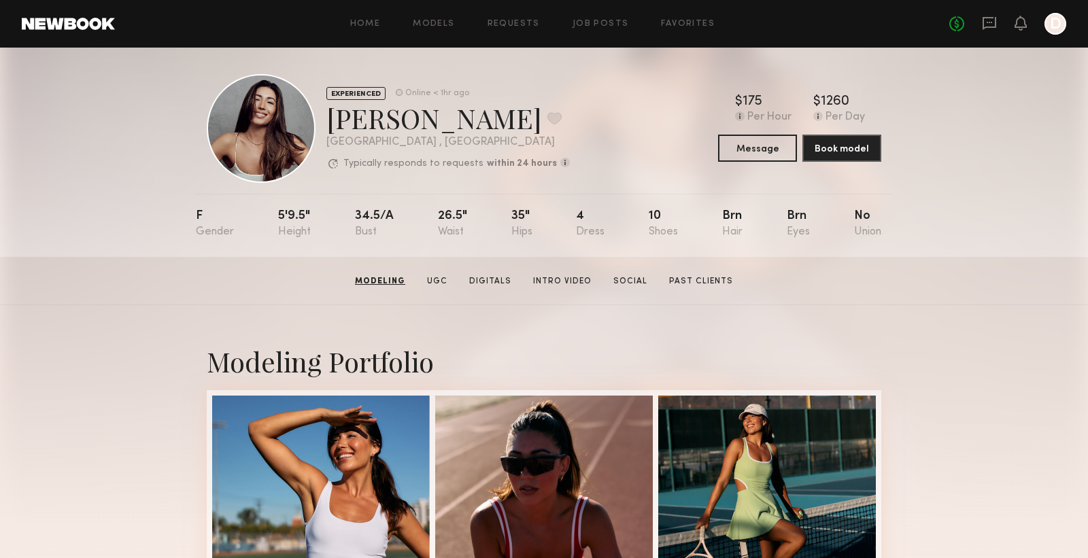
scroll to position [0, 0]
